Goal: Check status: Check status

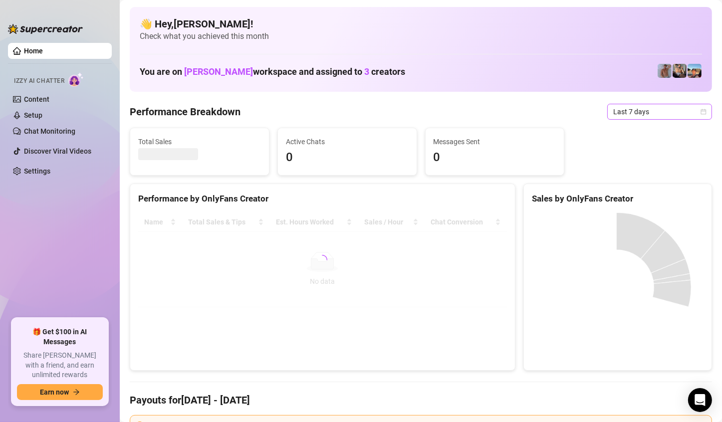
click at [651, 109] on span "Last 7 days" at bounding box center [659, 111] width 93 height 15
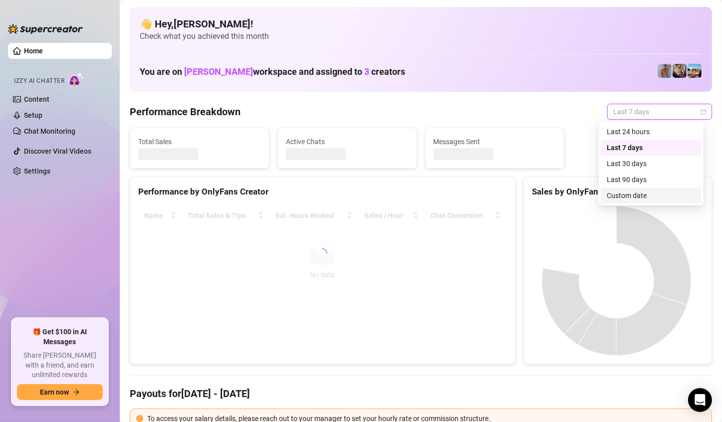
click at [630, 196] on div "Custom date" at bounding box center [651, 195] width 89 height 11
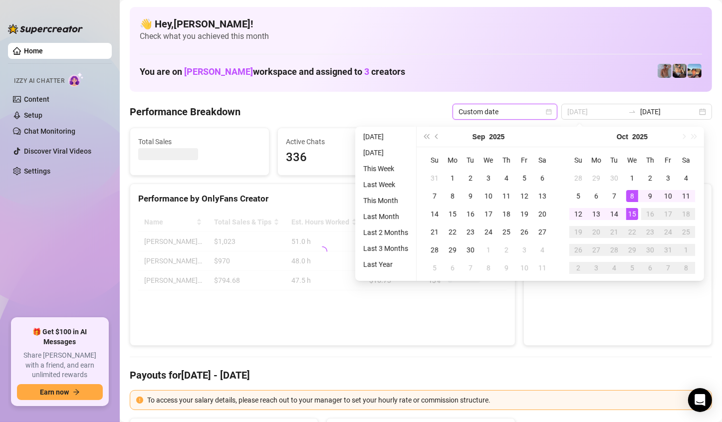
click at [631, 209] on div "15" at bounding box center [632, 214] width 12 height 12
click at [630, 213] on div "15" at bounding box center [632, 214] width 12 height 12
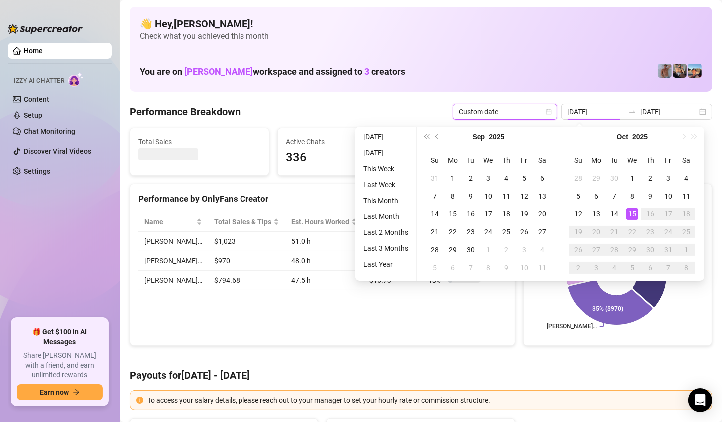
click at [630, 213] on rect at bounding box center [616, 275] width 169 height 125
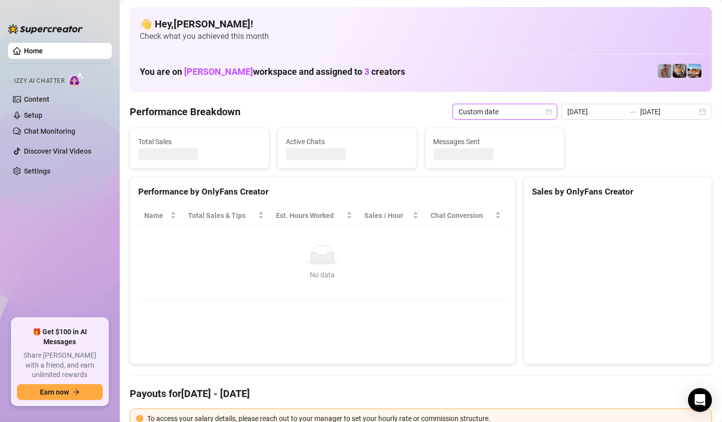
type input "[DATE]"
click at [630, 213] on canvas at bounding box center [616, 281] width 169 height 150
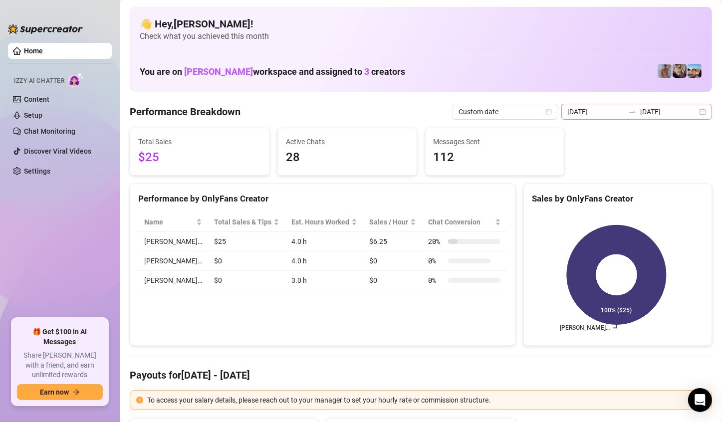
click at [624, 109] on div at bounding box center [632, 112] width 16 height 8
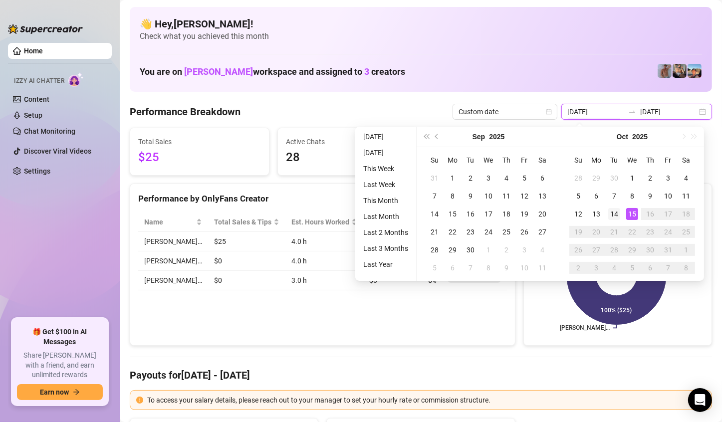
type input "[DATE]"
click at [622, 213] on td "14" at bounding box center [614, 214] width 18 height 18
drag, startPoint x: 622, startPoint y: 213, endPoint x: 614, endPoint y: 213, distance: 7.5
click at [622, 213] on td "14" at bounding box center [614, 214] width 18 height 18
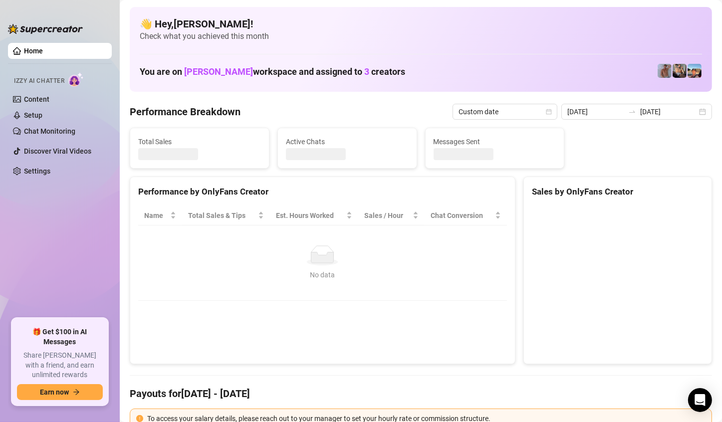
click at [614, 213] on canvas at bounding box center [616, 281] width 169 height 150
type input "[DATE]"
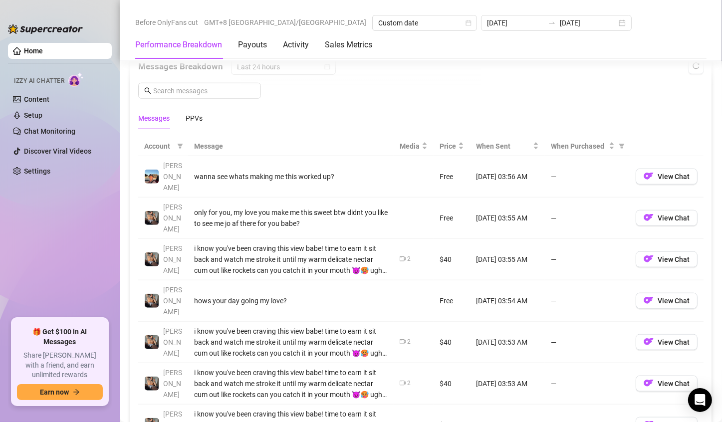
scroll to position [100, 0]
